Goal: Navigation & Orientation: Understand site structure

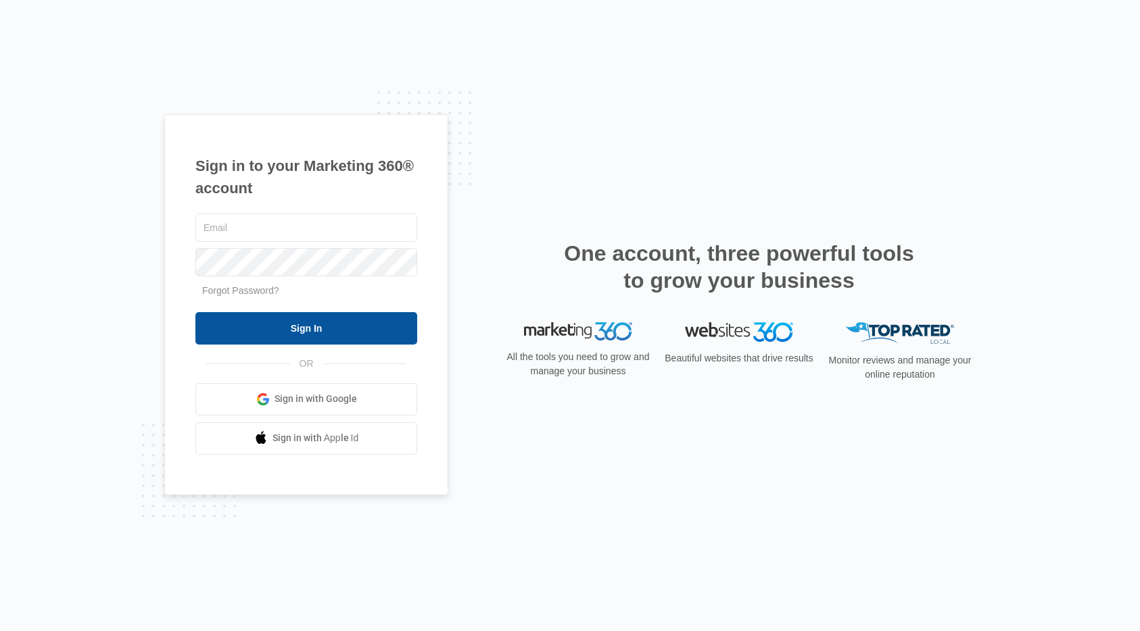
type input "[PERSON_NAME][EMAIL_ADDRESS][DOMAIN_NAME]"
click at [328, 341] on input "Sign In" at bounding box center [306, 328] width 222 height 32
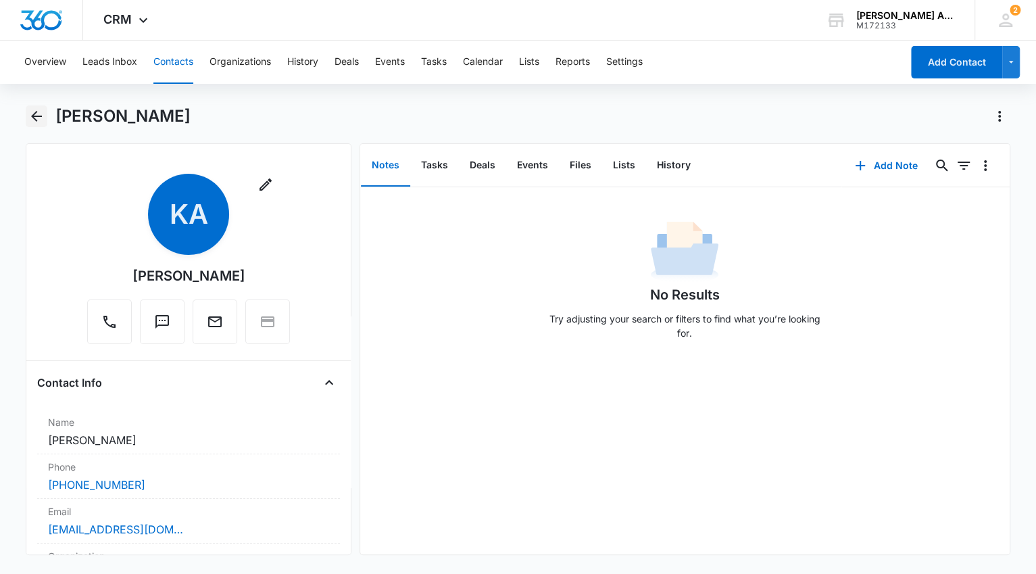
click at [37, 117] on icon "Back" at bounding box center [36, 116] width 16 height 16
click at [39, 116] on icon "Back" at bounding box center [36, 116] width 11 height 11
click at [163, 62] on button "Contacts" at bounding box center [173, 62] width 40 height 43
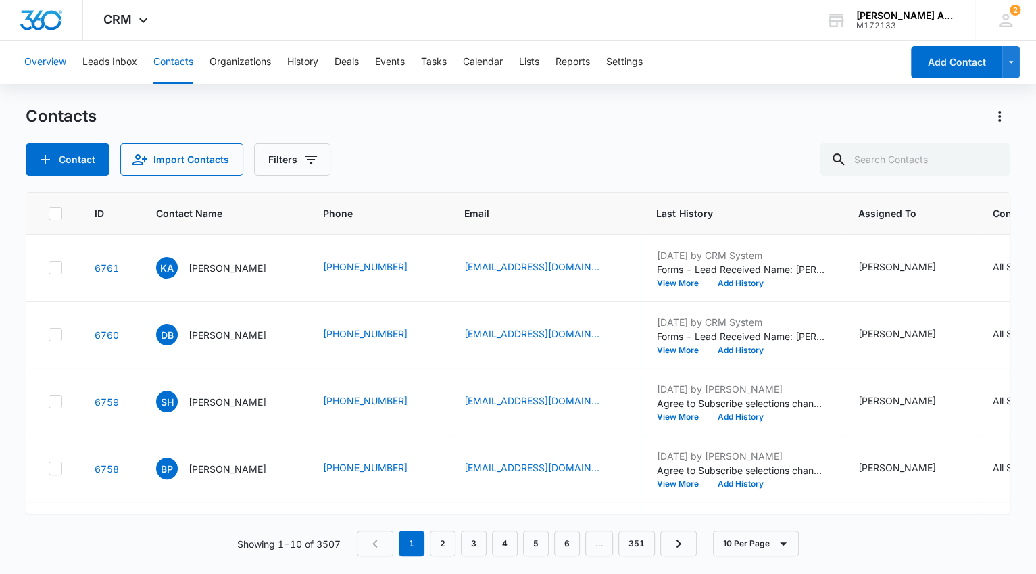
click at [46, 58] on button "Overview" at bounding box center [45, 62] width 42 height 43
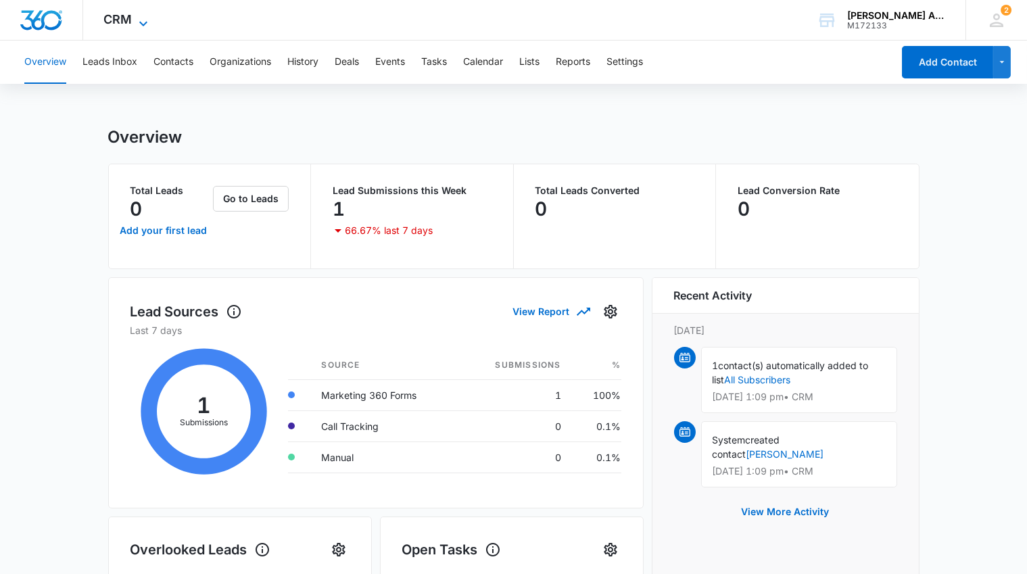
click at [139, 21] on icon at bounding box center [143, 23] width 8 height 5
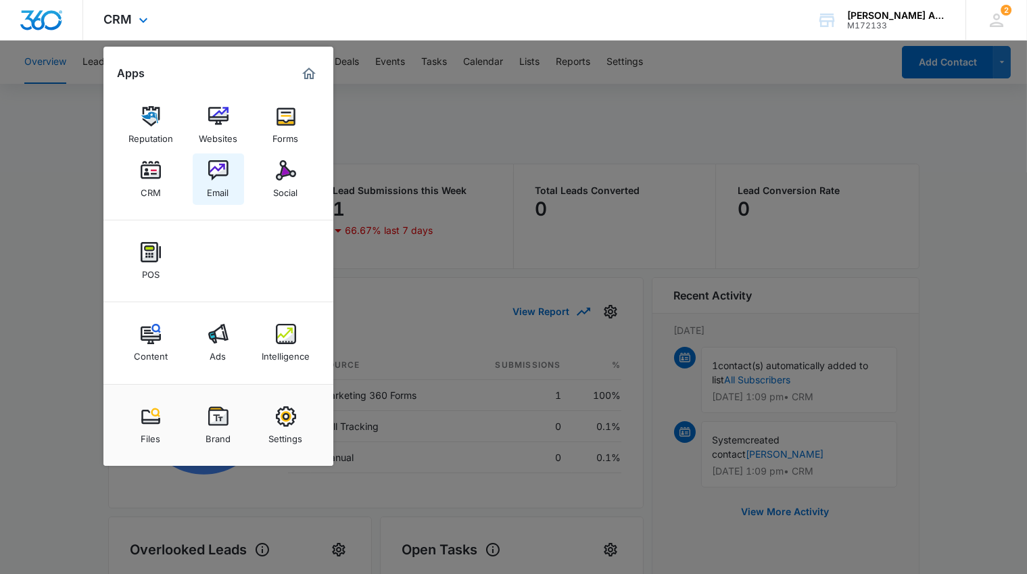
click at [218, 175] on img at bounding box center [218, 170] width 20 height 20
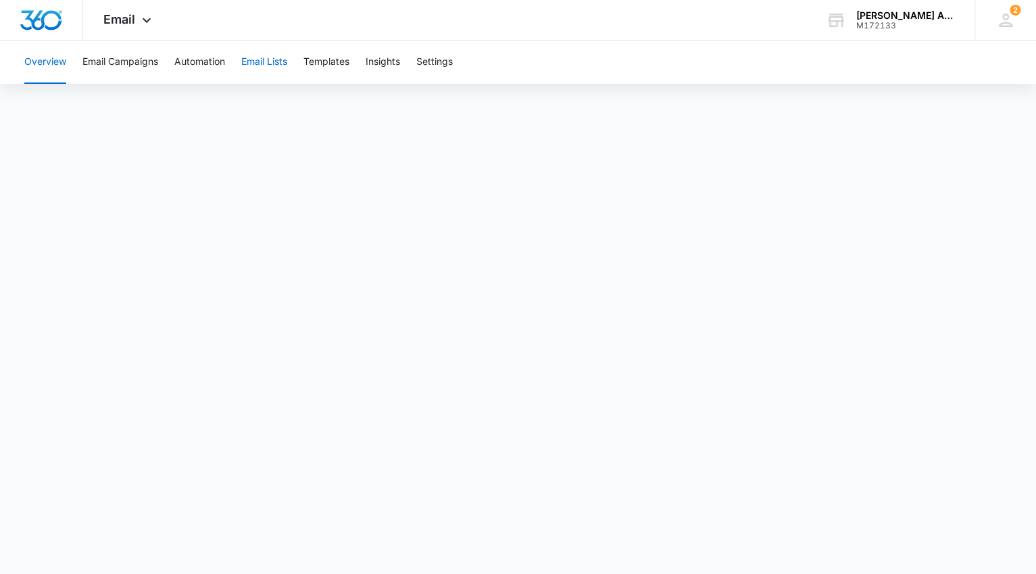
click at [271, 64] on button "Email Lists" at bounding box center [264, 62] width 46 height 43
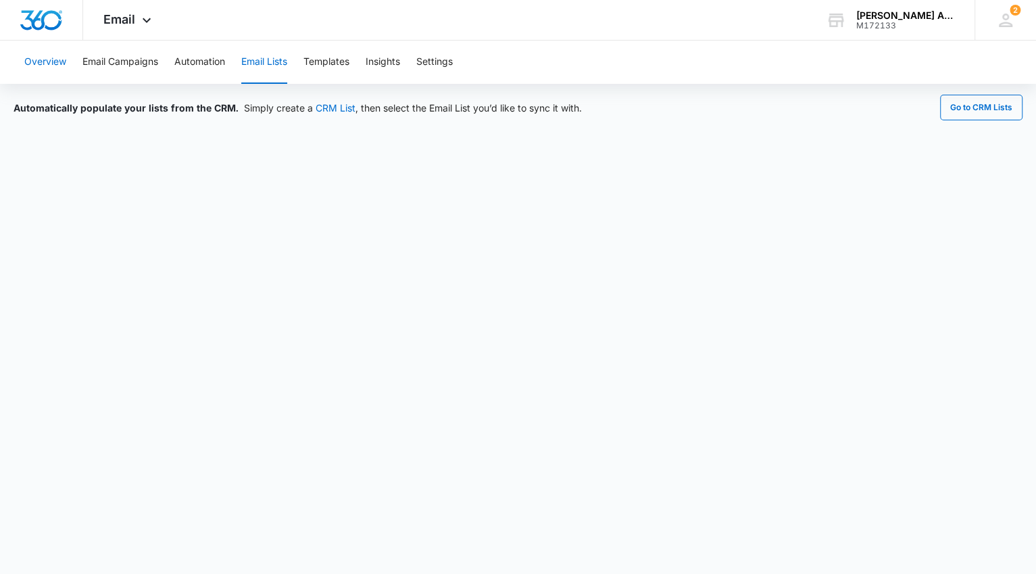
click at [49, 59] on button "Overview" at bounding box center [45, 62] width 42 height 43
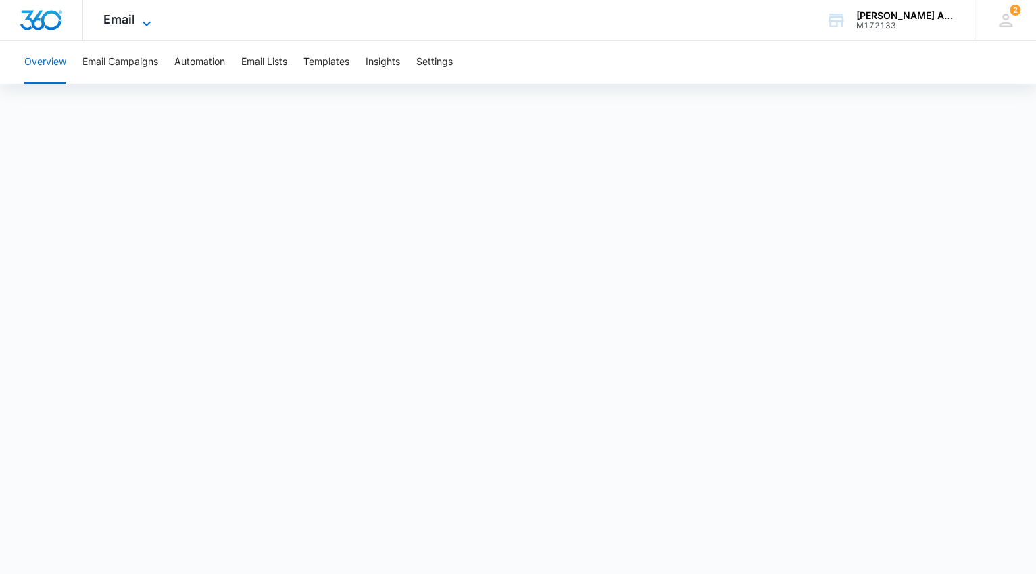
click at [145, 20] on icon at bounding box center [147, 24] width 16 height 16
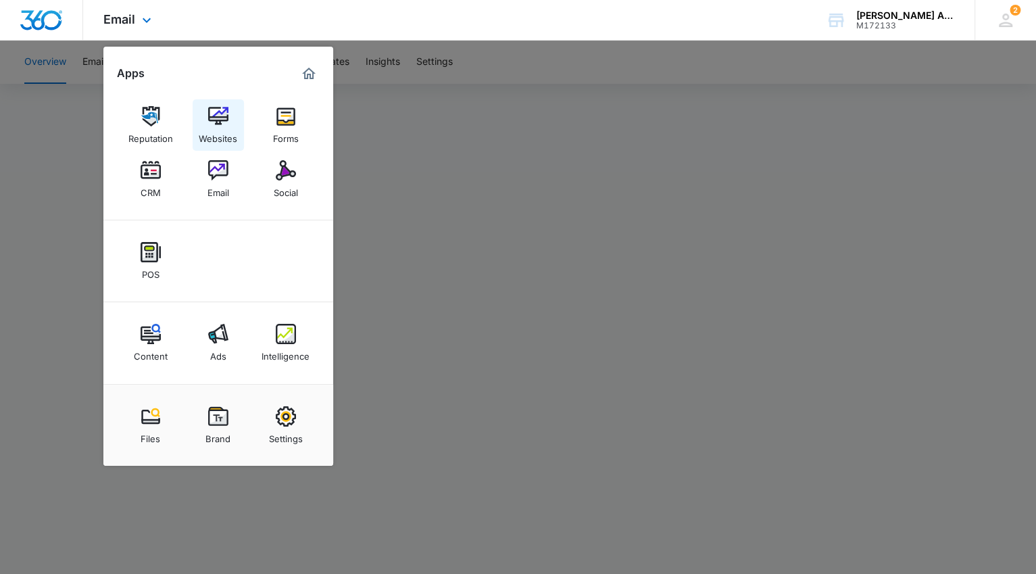
click at [216, 115] on img at bounding box center [218, 116] width 20 height 20
